Goal: Information Seeking & Learning: Learn about a topic

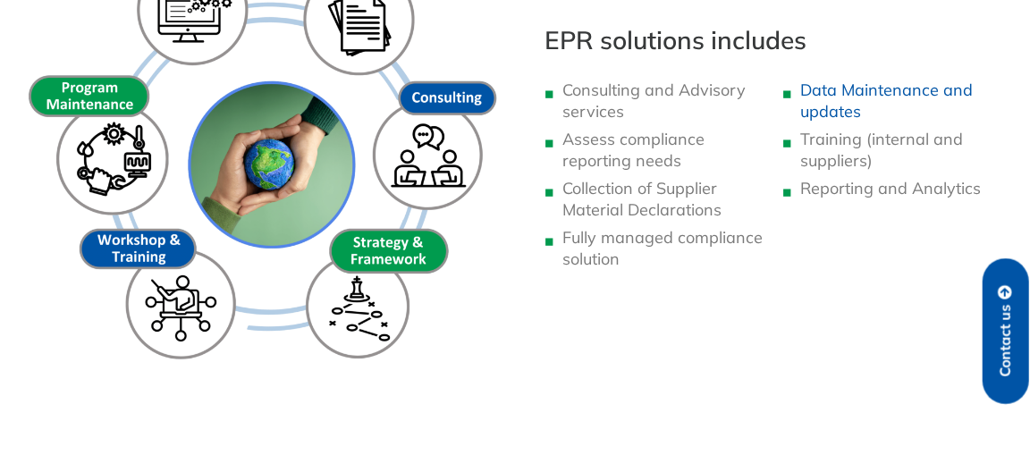
scroll to position [1339, 0]
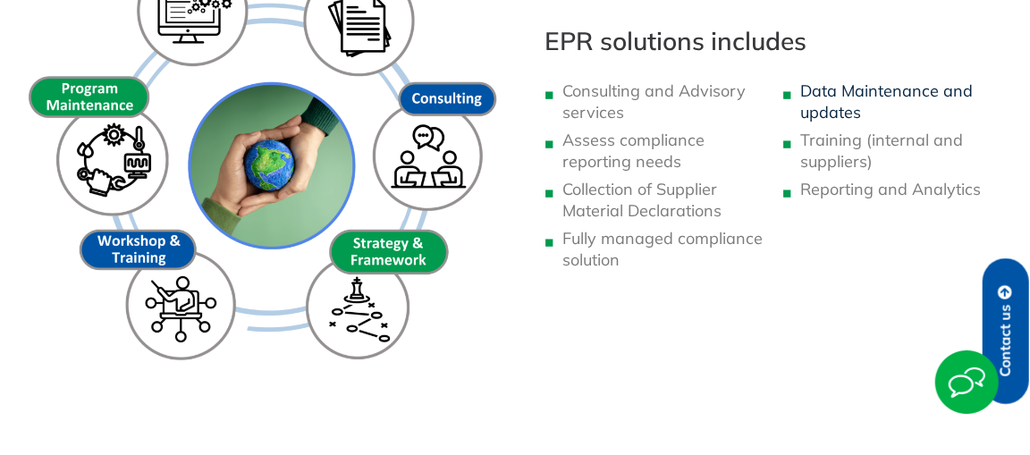
click at [830, 92] on link "Data Maintenance and updates" at bounding box center [887, 101] width 173 height 42
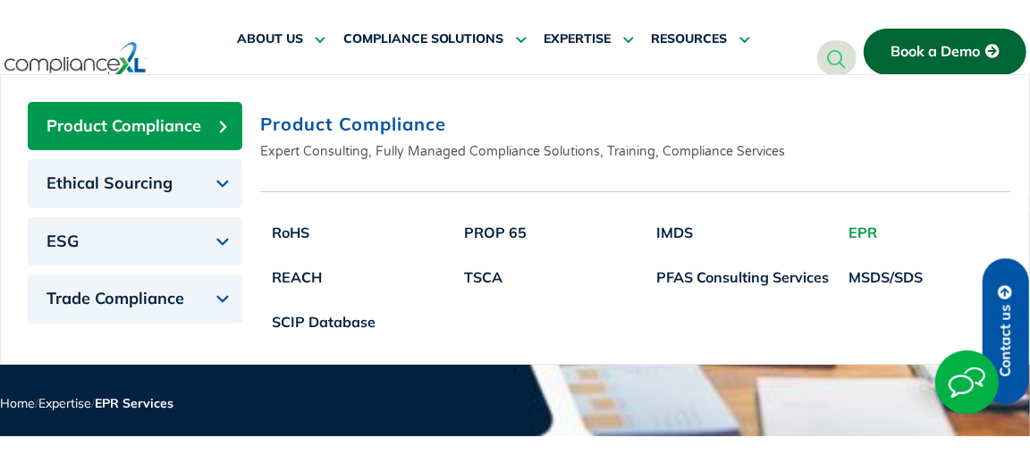
click at [866, 223] on link "EPR" at bounding box center [885, 232] width 97 height 45
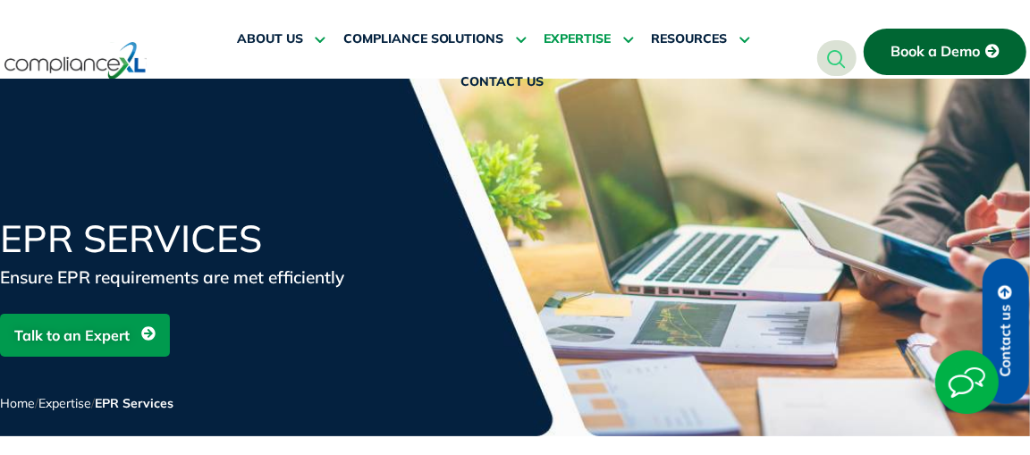
click at [589, 39] on span "EXPERTISE" at bounding box center [577, 39] width 67 height 16
click at [628, 39] on icon at bounding box center [626, 38] width 16 height 13
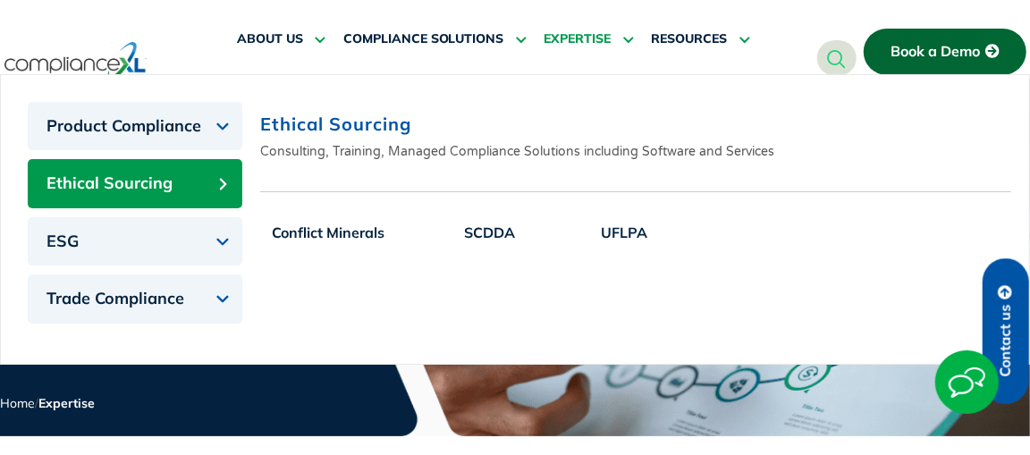
click at [211, 177] on button "Ethical Sourcing" at bounding box center [135, 183] width 215 height 49
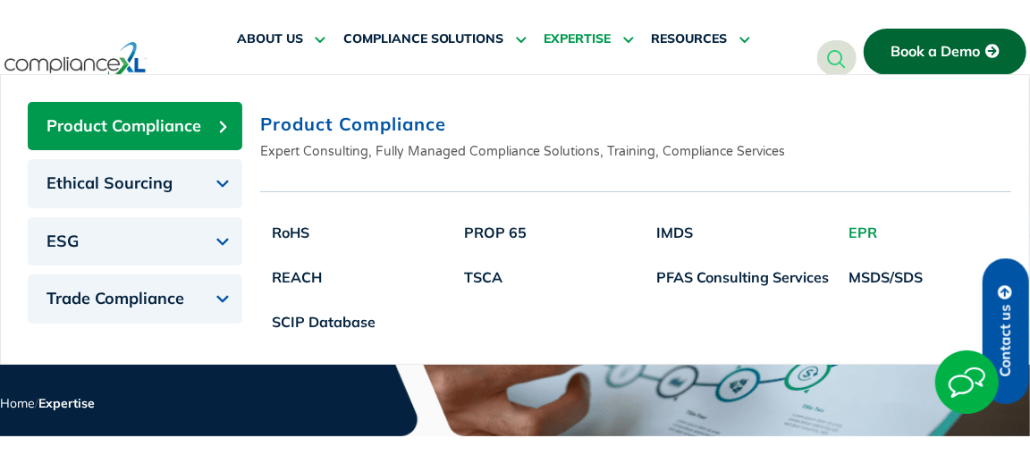
click at [862, 224] on link "EPR" at bounding box center [885, 232] width 97 height 45
